Goal: Information Seeking & Learning: Find contact information

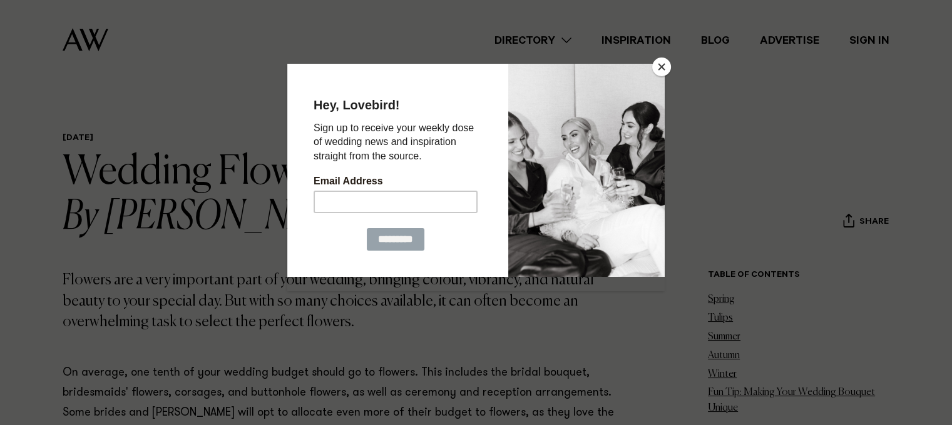
click at [661, 64] on button "Close" at bounding box center [661, 67] width 19 height 19
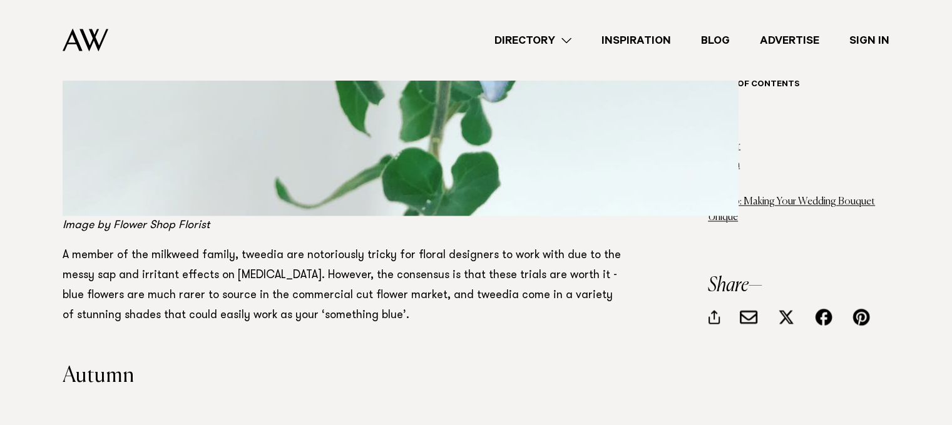
scroll to position [16143, 0]
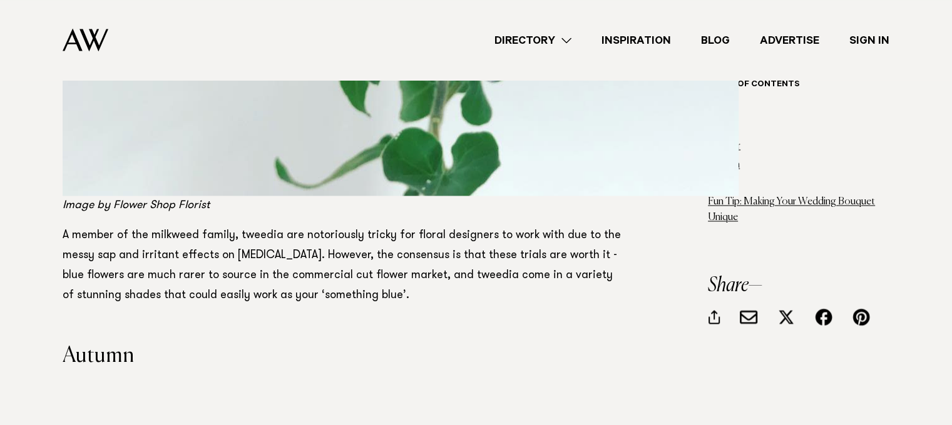
click at [556, 43] on link "Directory" at bounding box center [532, 40] width 107 height 17
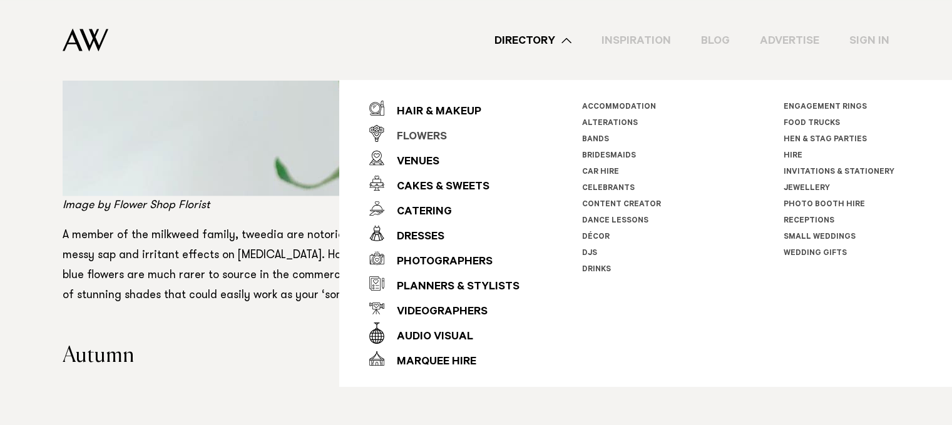
click at [441, 132] on div "Flowers" at bounding box center [415, 137] width 63 height 25
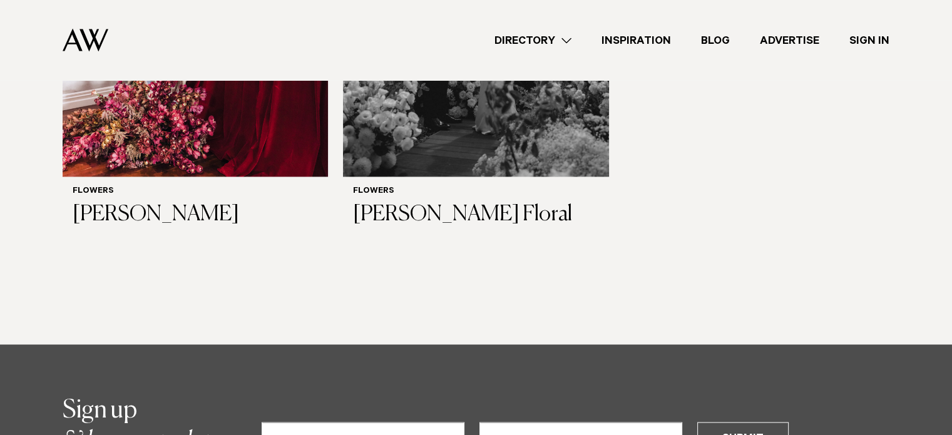
scroll to position [1940, 0]
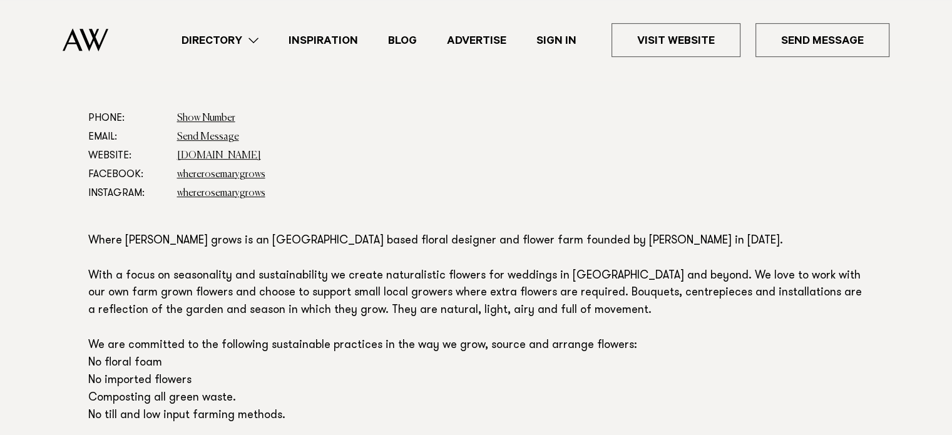
scroll to position [688, 0]
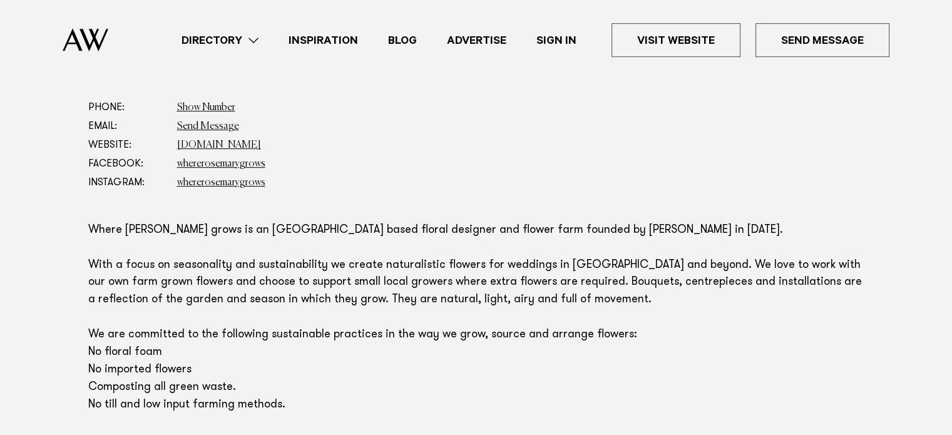
drag, startPoint x: 298, startPoint y: 230, endPoint x: 304, endPoint y: 227, distance: 6.7
click at [302, 228] on p "Where Rosemary grows is an Auckland based floral designer and flower farm found…" at bounding box center [476, 318] width 776 height 192
click at [380, 223] on p "Where Rosemary grows is an Auckland based floral designer and flower farm found…" at bounding box center [476, 318] width 776 height 192
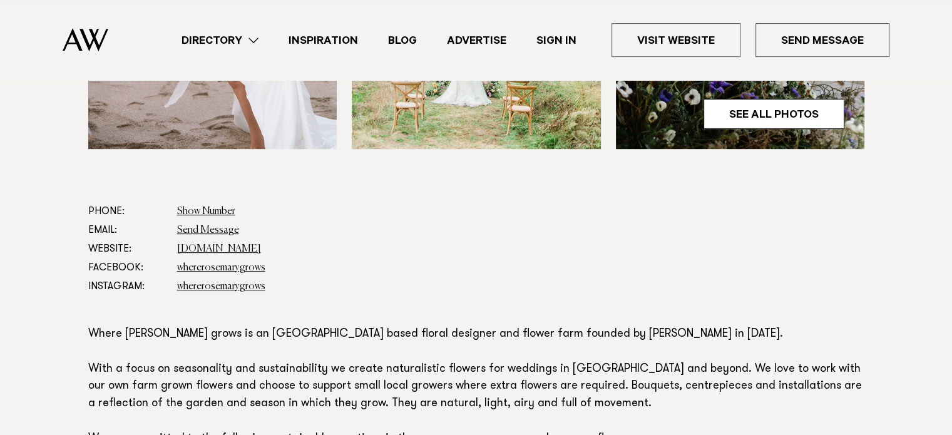
scroll to position [563, 0]
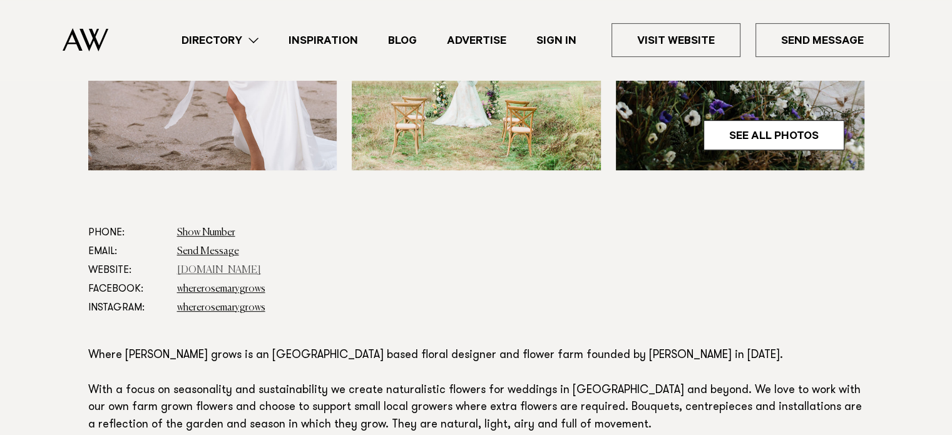
click at [257, 270] on link "www.whererosemarygrows.co.nz" at bounding box center [219, 270] width 84 height 10
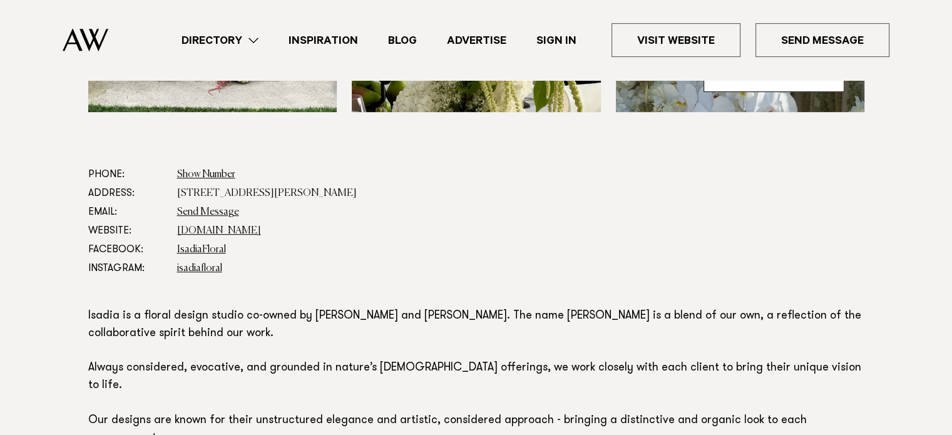
scroll to position [626, 0]
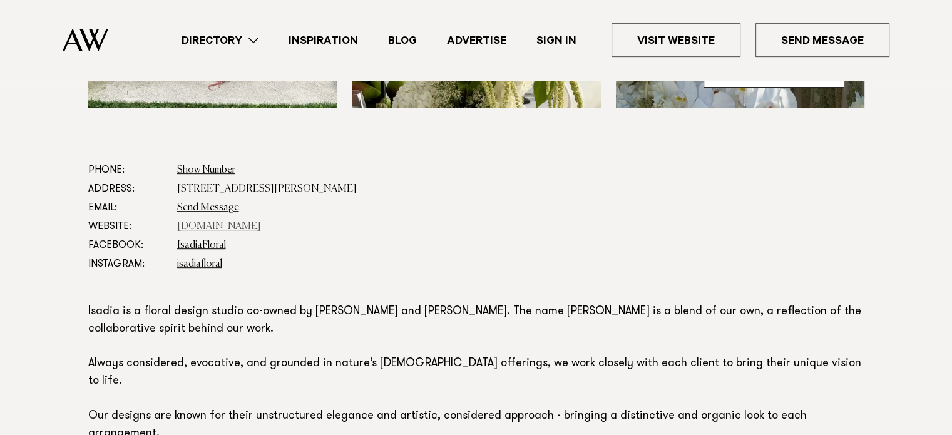
click at [223, 227] on link "www.isadia.co.nz" at bounding box center [219, 227] width 84 height 10
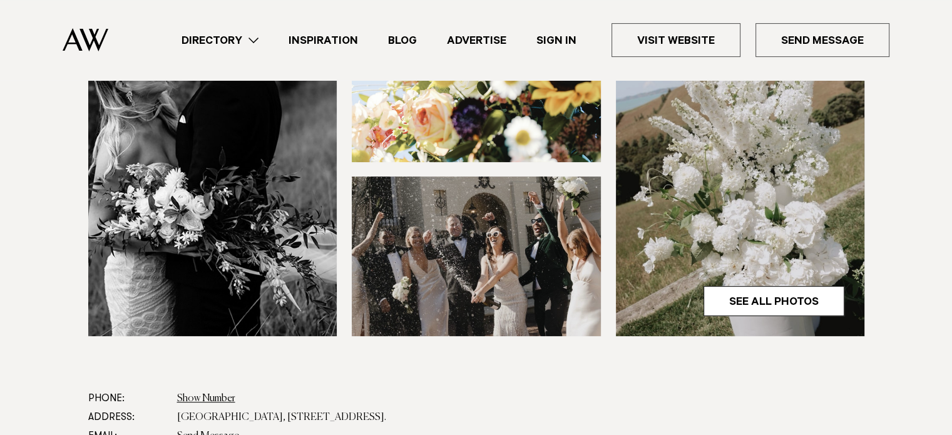
scroll to position [563, 0]
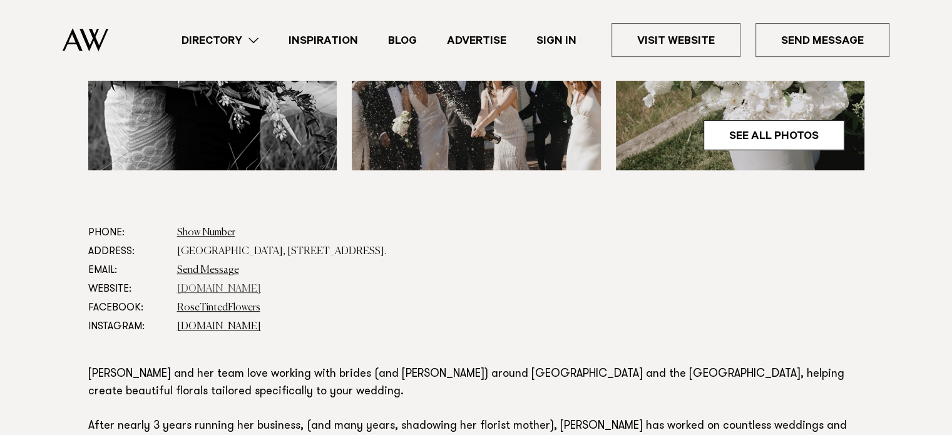
click at [223, 291] on link "rosetintedflowers.com" at bounding box center [219, 289] width 84 height 10
click at [231, 317] on dd "rose.tinted.flowers" at bounding box center [520, 326] width 687 height 19
click at [231, 325] on link "rose.tinted.flowers" at bounding box center [219, 327] width 84 height 10
click at [233, 308] on link "RoseTintedFlowers" at bounding box center [218, 308] width 83 height 10
click at [213, 269] on link "Send Message" at bounding box center [208, 270] width 62 height 10
